Goal: Task Accomplishment & Management: Use online tool/utility

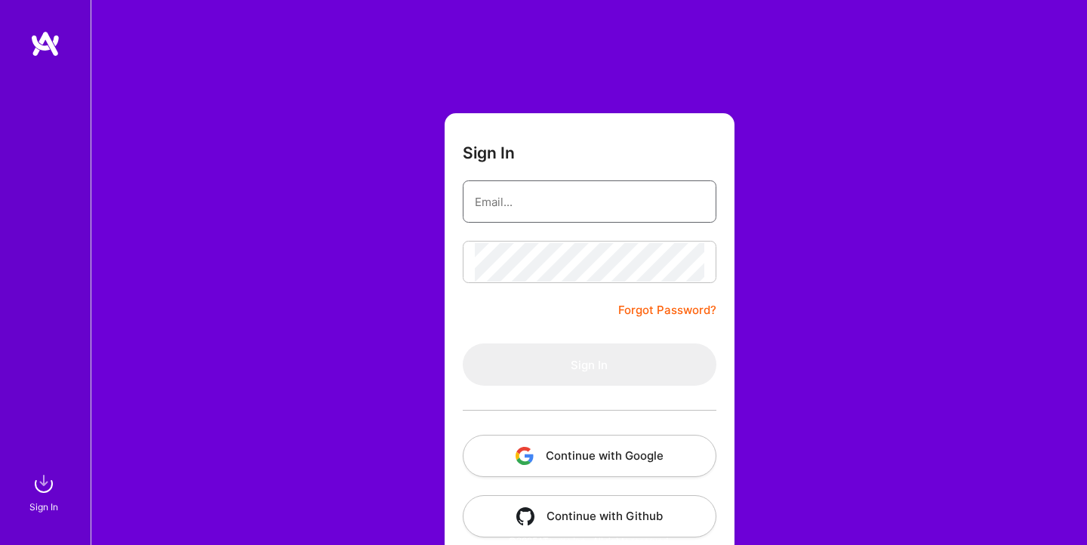
type input "[EMAIL_ADDRESS][DOMAIN_NAME]"
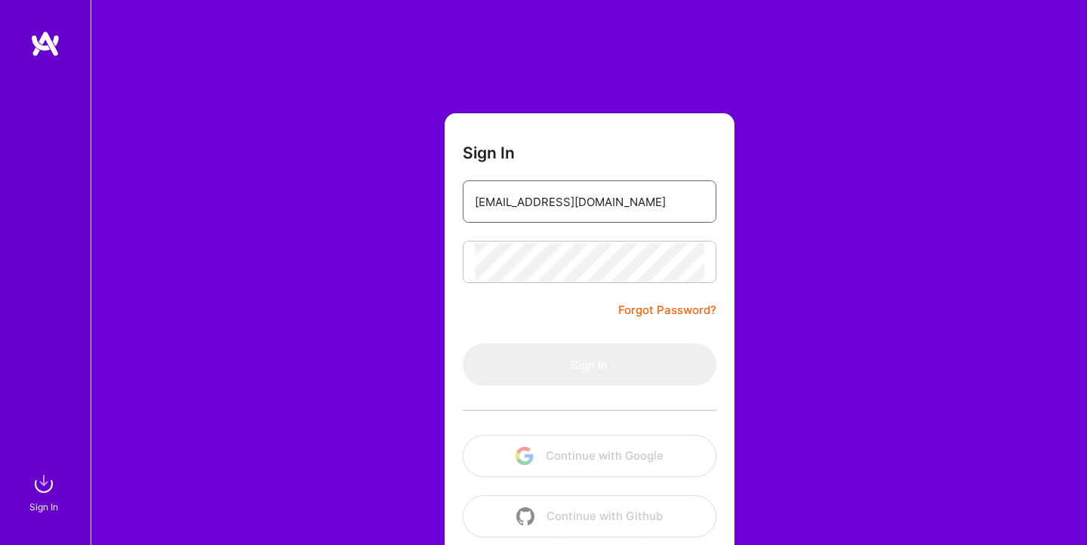
click at [691, 203] on keeper-lock "Open Keeper Popup" at bounding box center [694, 201] width 18 height 18
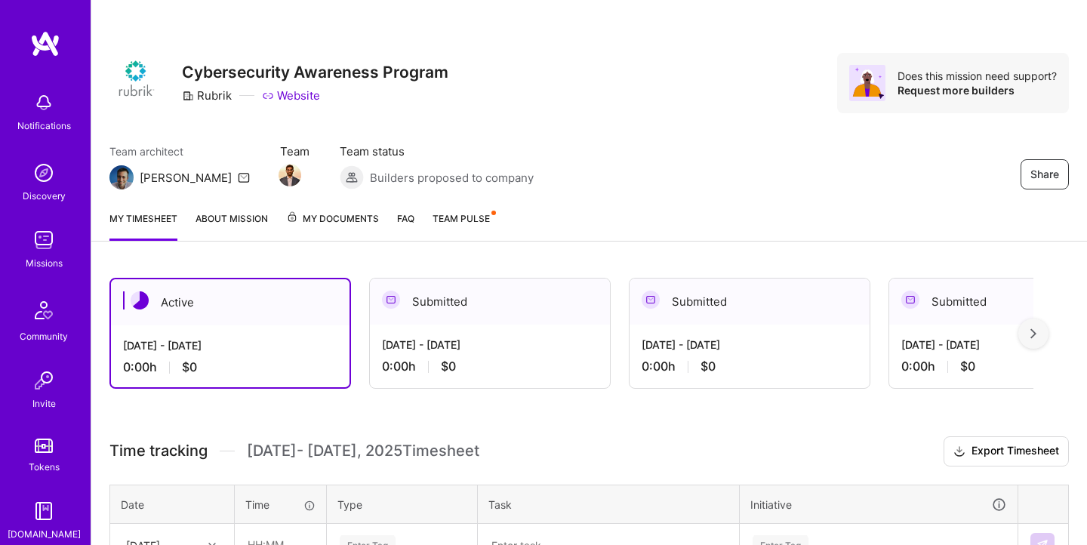
click at [48, 243] on img at bounding box center [44, 240] width 30 height 30
